Goal: Navigation & Orientation: Locate item on page

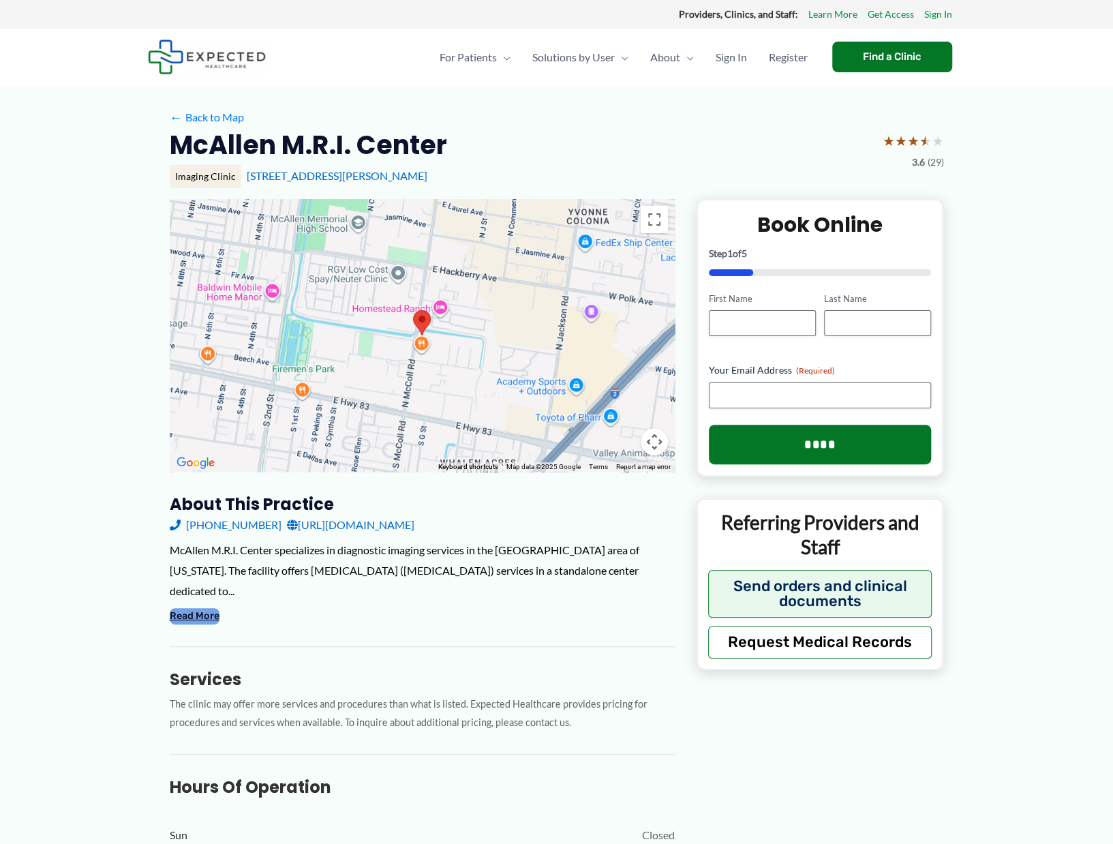
click at [195, 608] on button "Read More" at bounding box center [195, 616] width 50 height 16
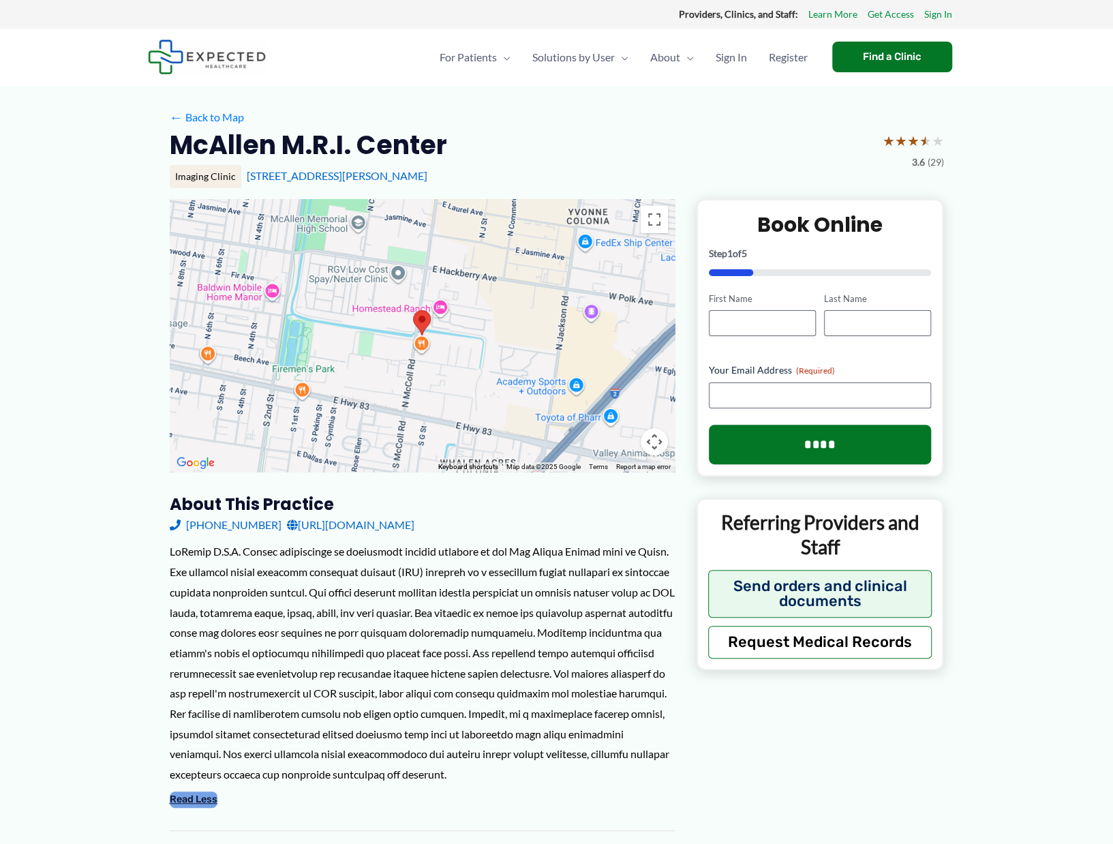
click at [202, 802] on button "Read Less" at bounding box center [194, 800] width 48 height 16
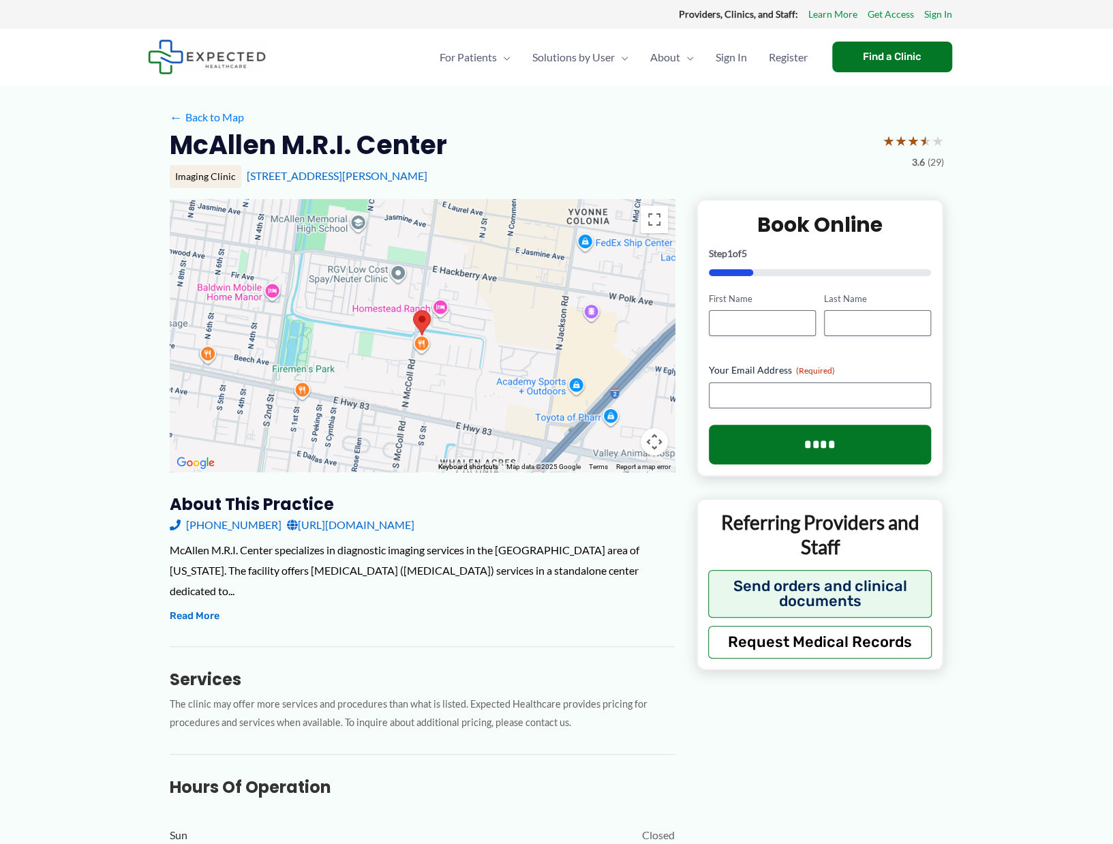
click at [500, 363] on div at bounding box center [422, 335] width 505 height 273
click at [655, 436] on button "Map camera controls" at bounding box center [654, 441] width 27 height 27
click at [621, 373] on button "Zoom in" at bounding box center [620, 373] width 27 height 27
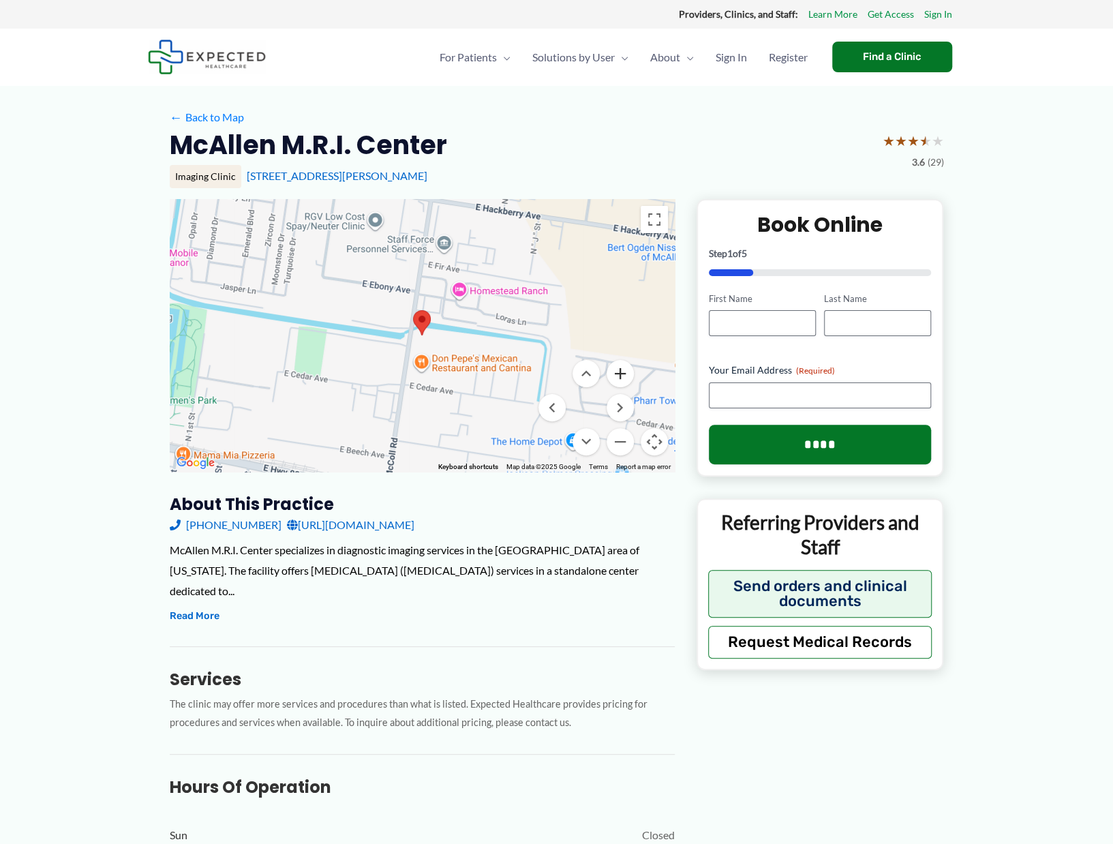
click at [620, 373] on button "Zoom in" at bounding box center [620, 373] width 27 height 27
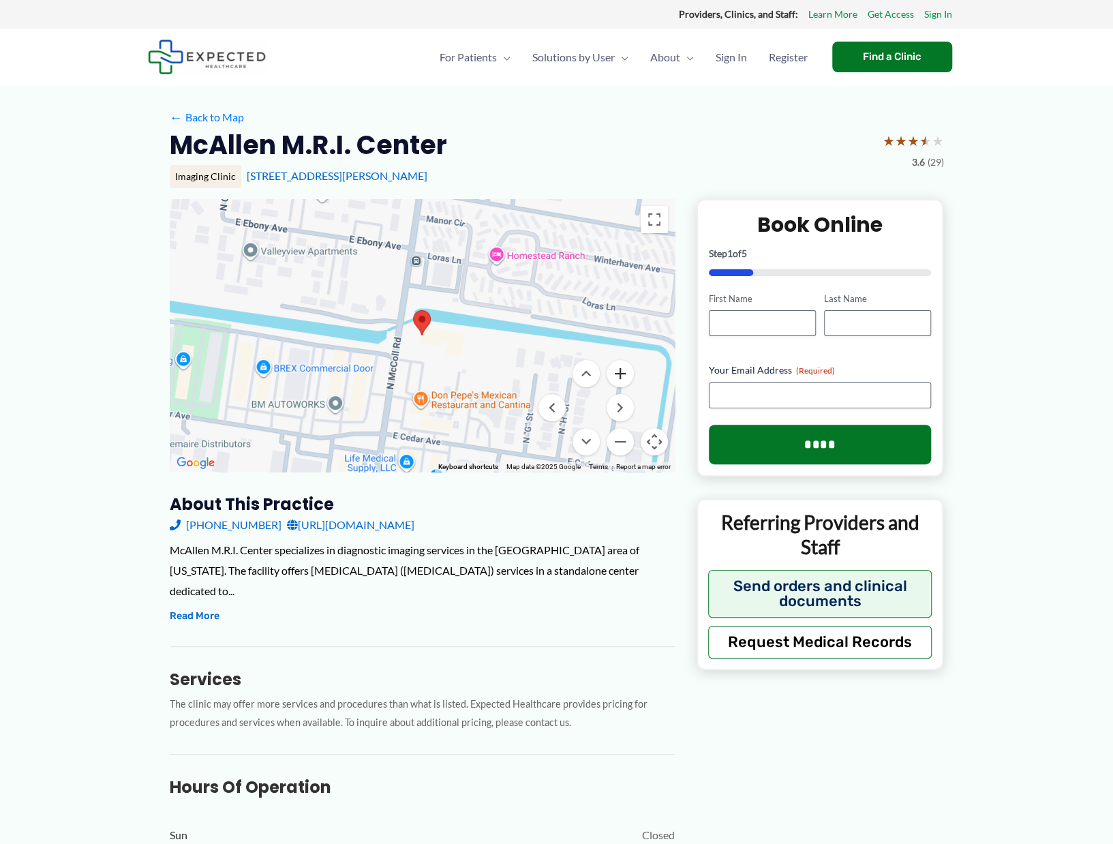
click at [620, 374] on button "Zoom in" at bounding box center [620, 373] width 27 height 27
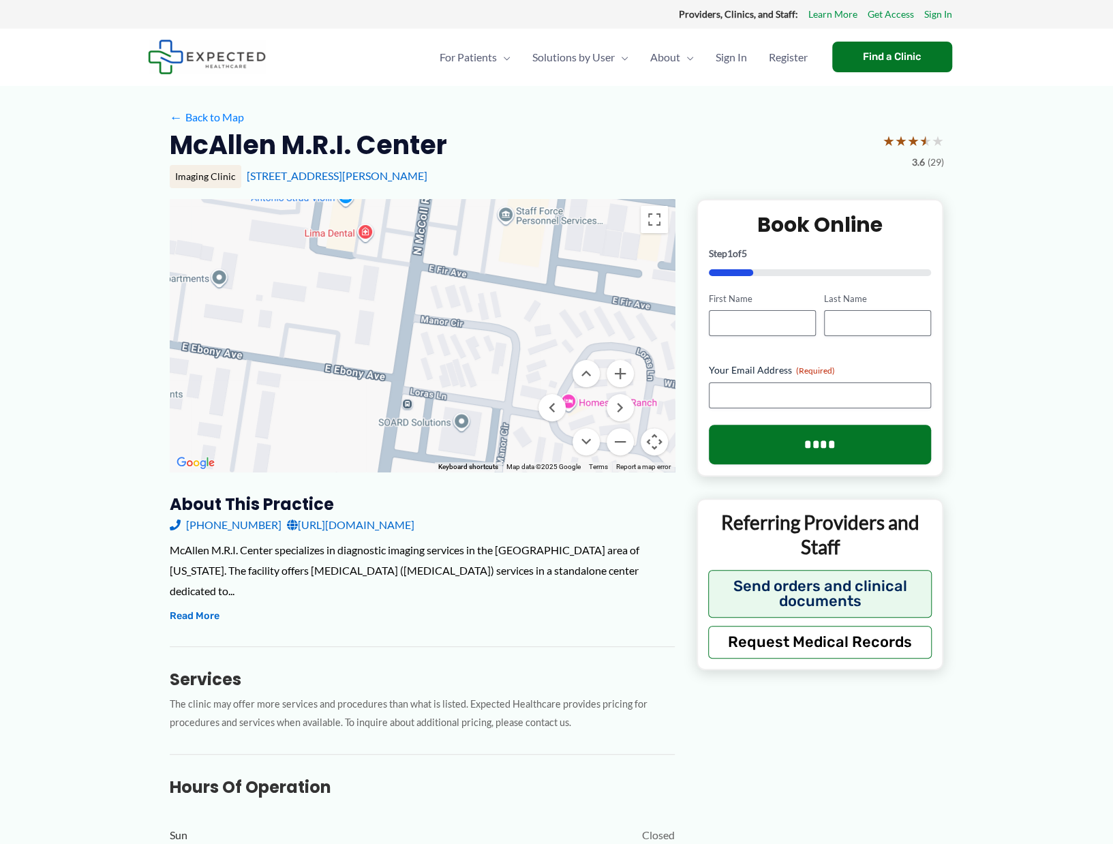
drag, startPoint x: 479, startPoint y: 370, endPoint x: 477, endPoint y: 590, distance: 219.5
click at [477, 590] on div "← Move left → Move right ↑ Move up ↓ Move down + Zoom in - Zoom out Home Jump l…" at bounding box center [422, 676] width 505 height 954
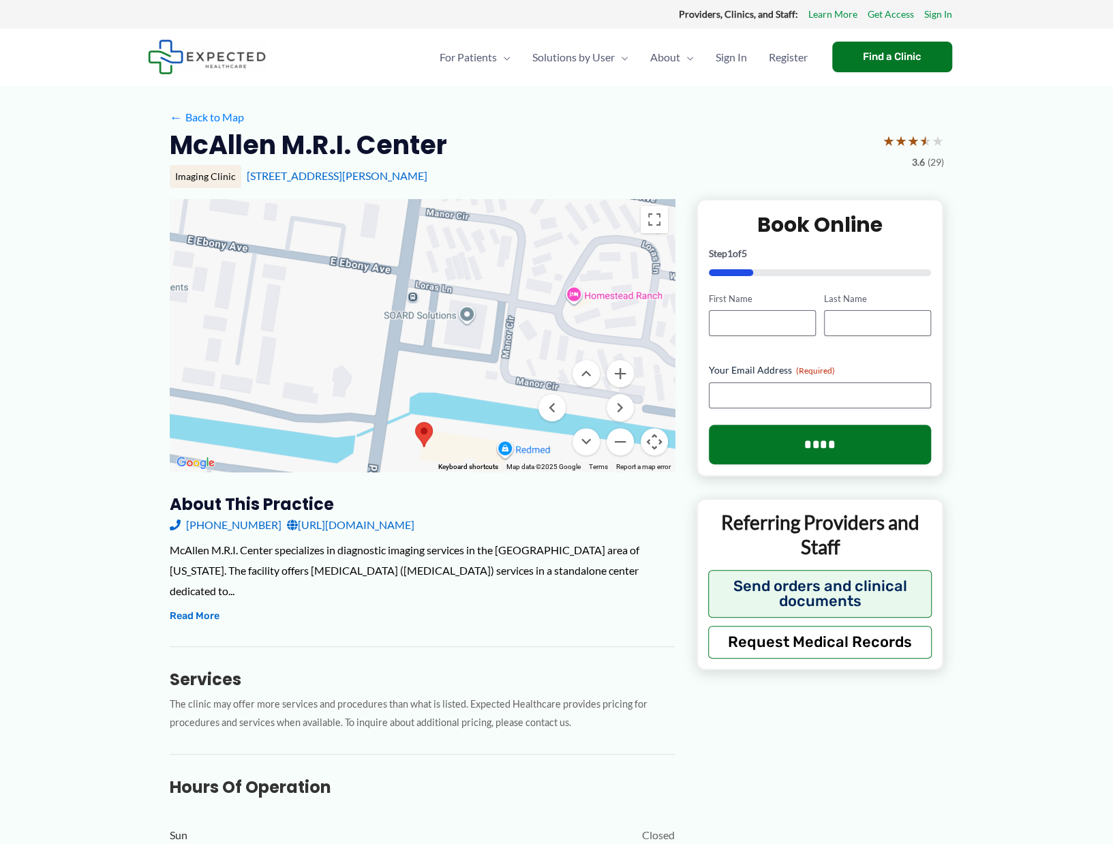
drag, startPoint x: 499, startPoint y: 320, endPoint x: 505, endPoint y: 211, distance: 109.9
click at [505, 211] on div at bounding box center [422, 335] width 505 height 273
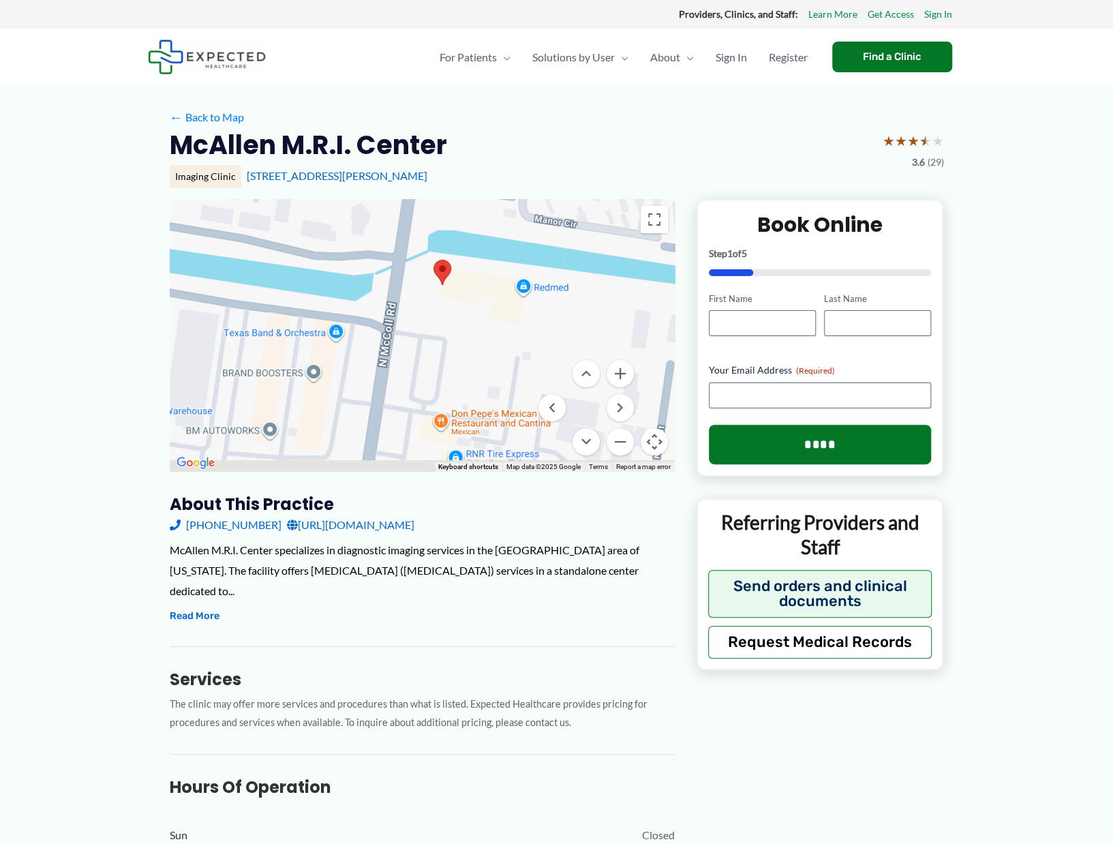
drag, startPoint x: 476, startPoint y: 424, endPoint x: 494, endPoint y: 262, distance: 162.6
click at [494, 262] on div at bounding box center [422, 335] width 505 height 273
